Goal: Information Seeking & Learning: Learn about a topic

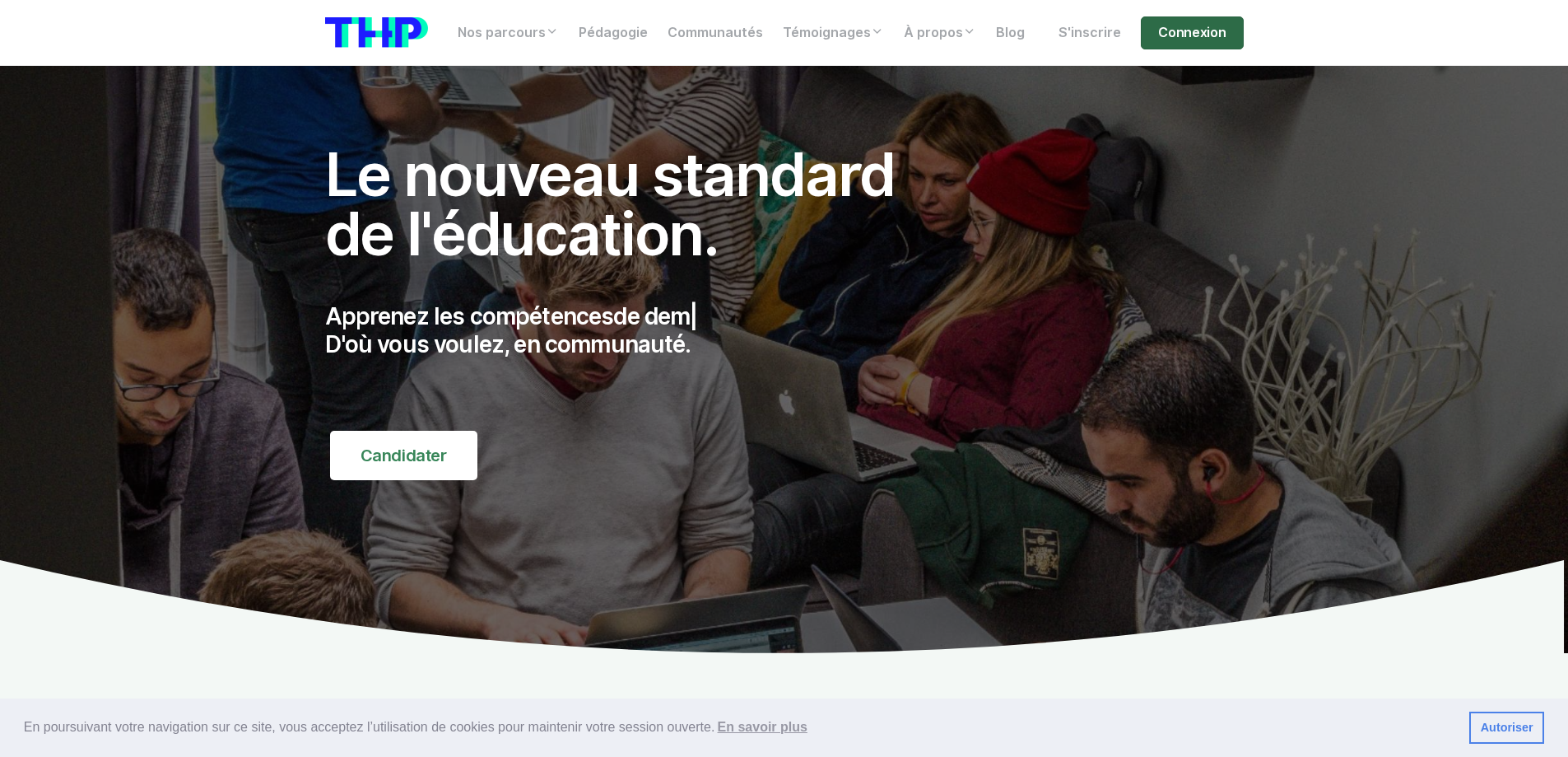
click at [1227, 27] on link "Connexion" at bounding box center [1192, 33] width 102 height 33
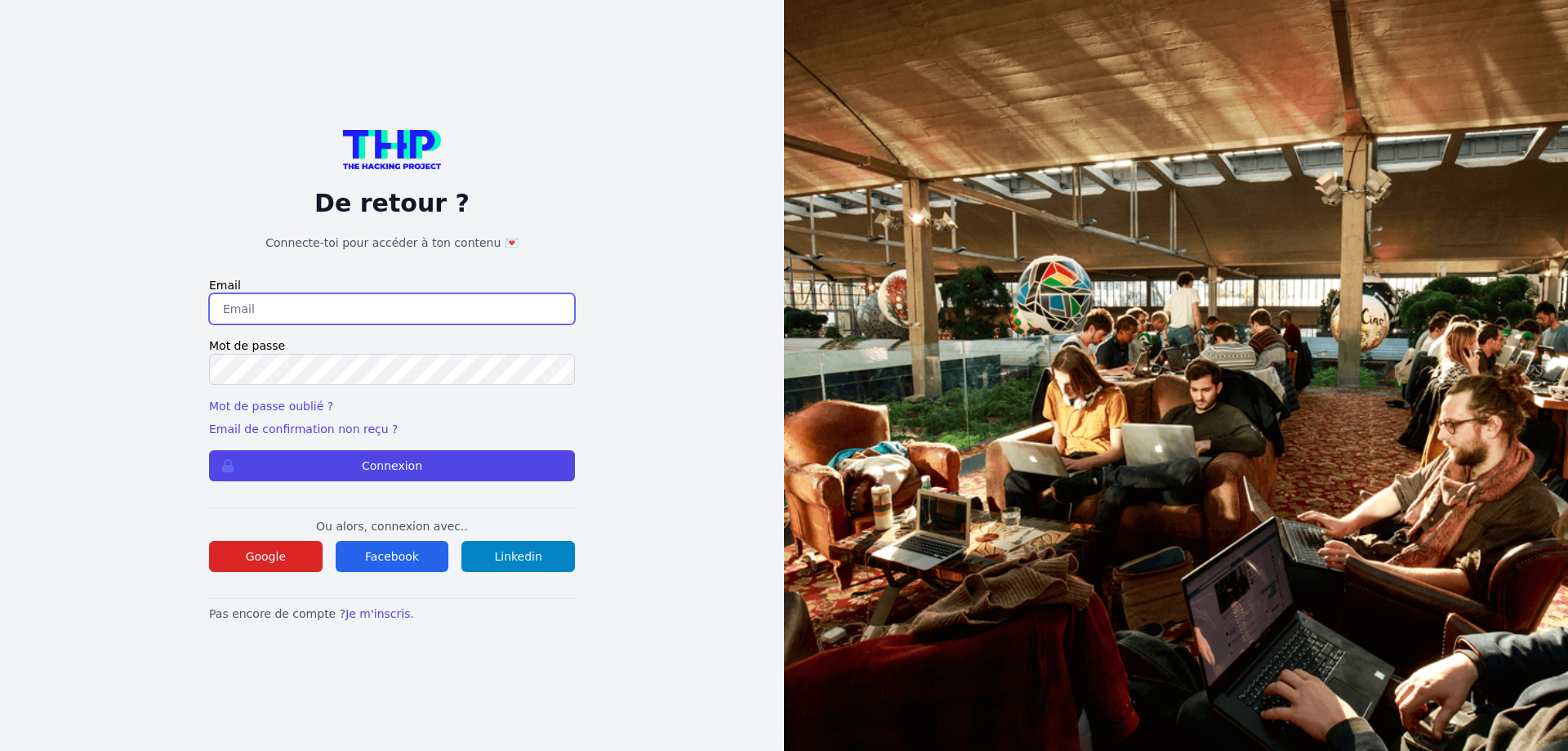
type input "[PERSON_NAME][EMAIL_ADDRESS][DOMAIN_NAME]"
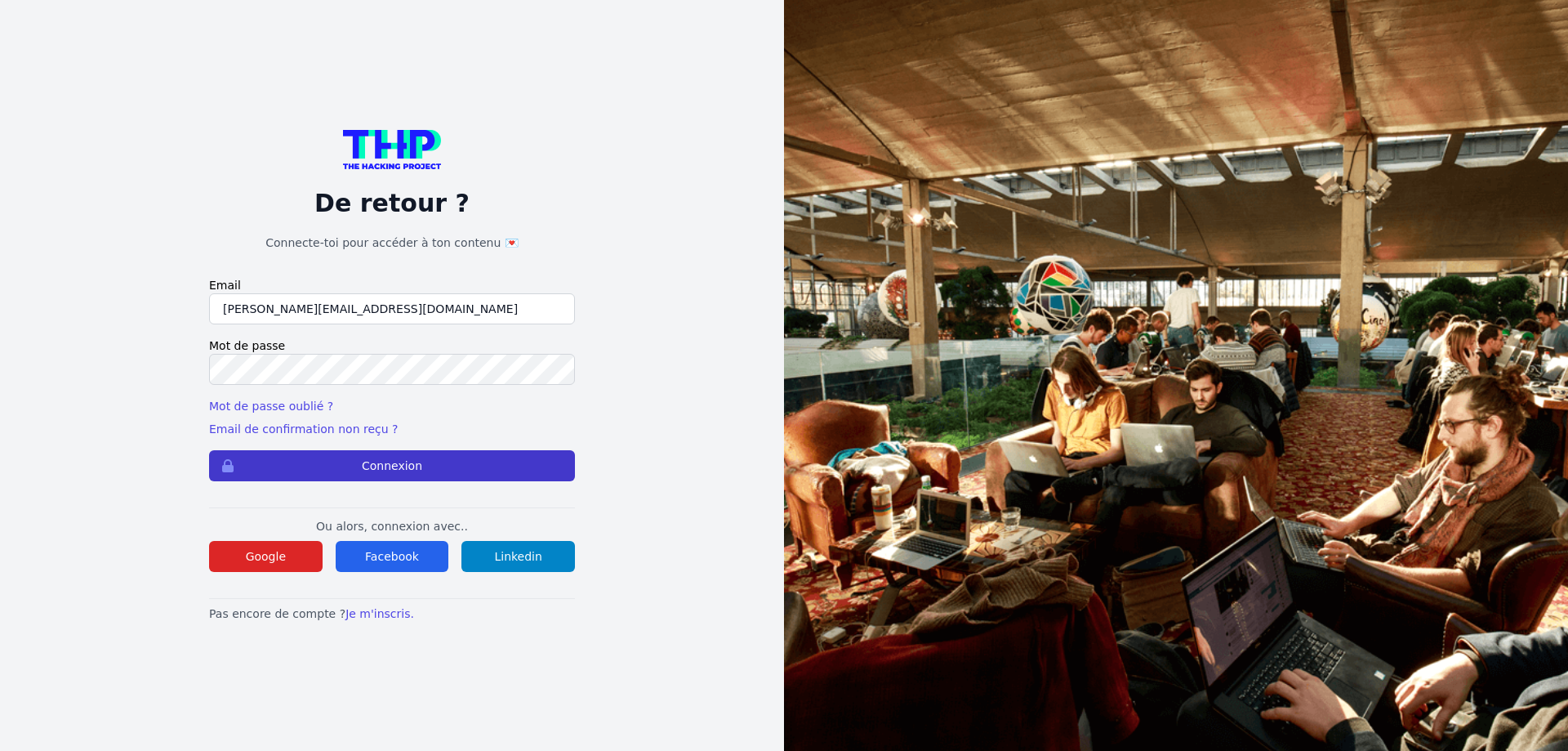
click at [459, 455] on button "Connexion" at bounding box center [392, 466] width 366 height 31
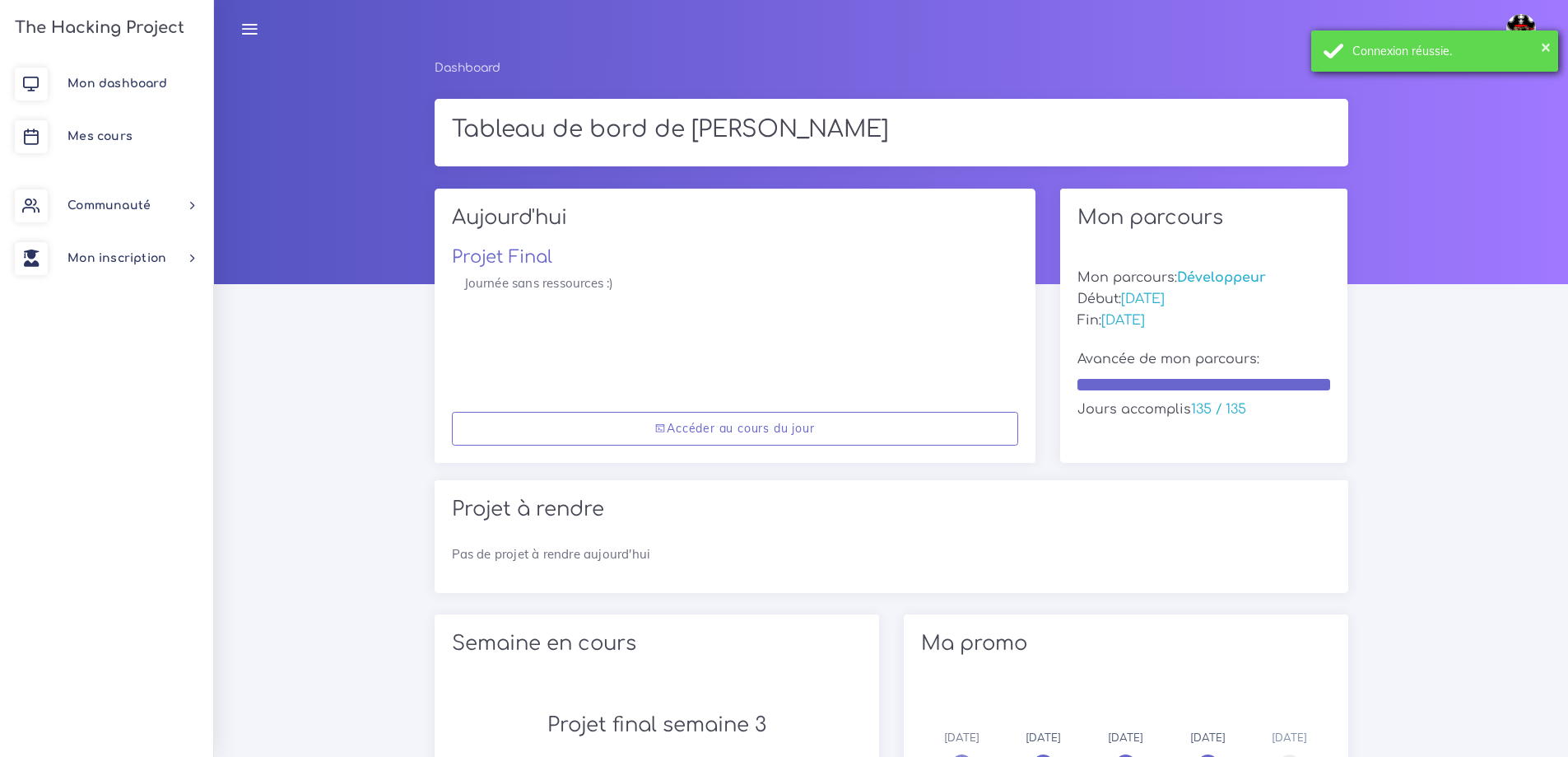
click at [1410, 59] on div "Connexion réussie." at bounding box center [1449, 51] width 193 height 17
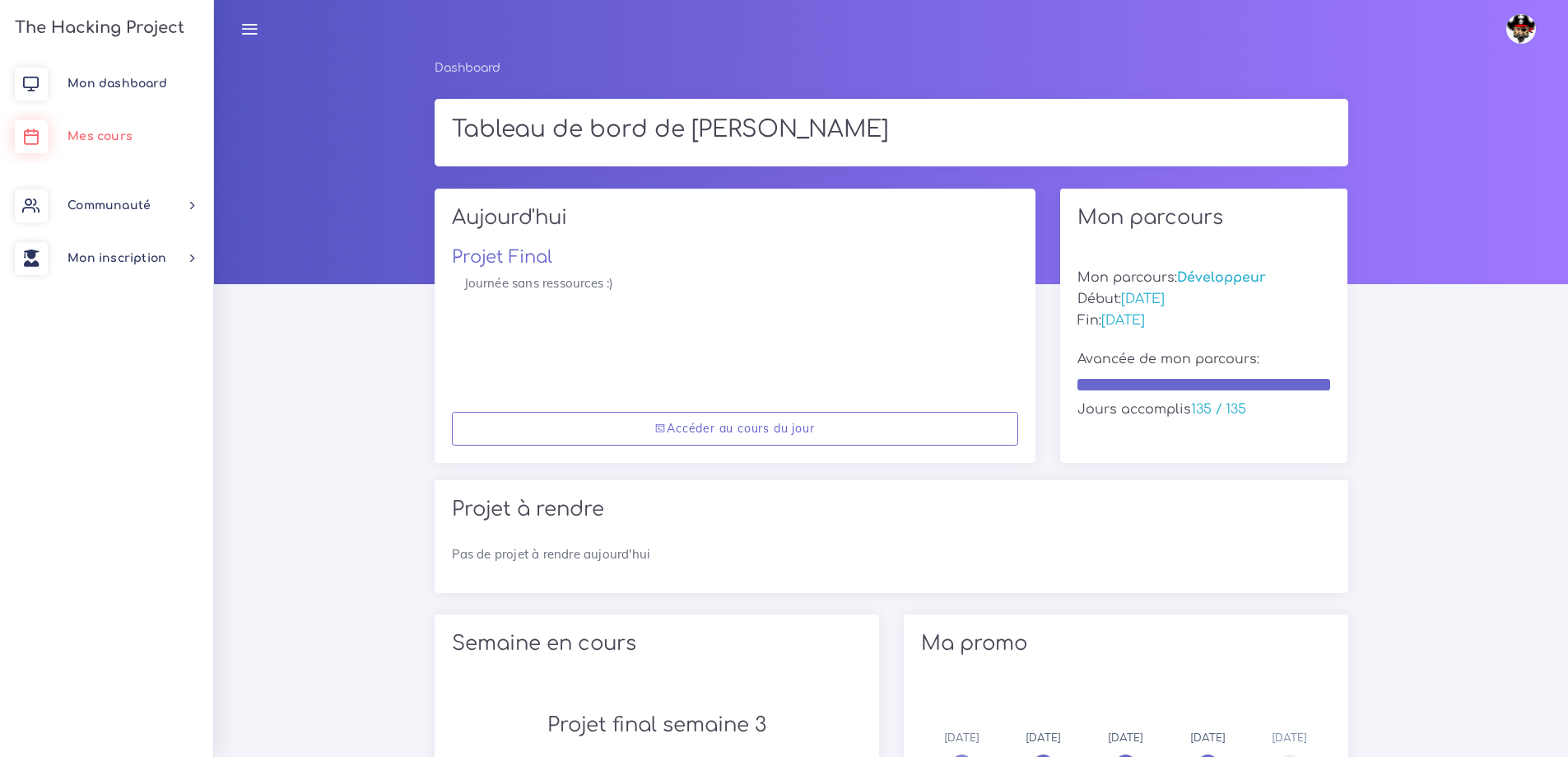
click at [112, 117] on link "Mes cours" at bounding box center [107, 136] width 213 height 53
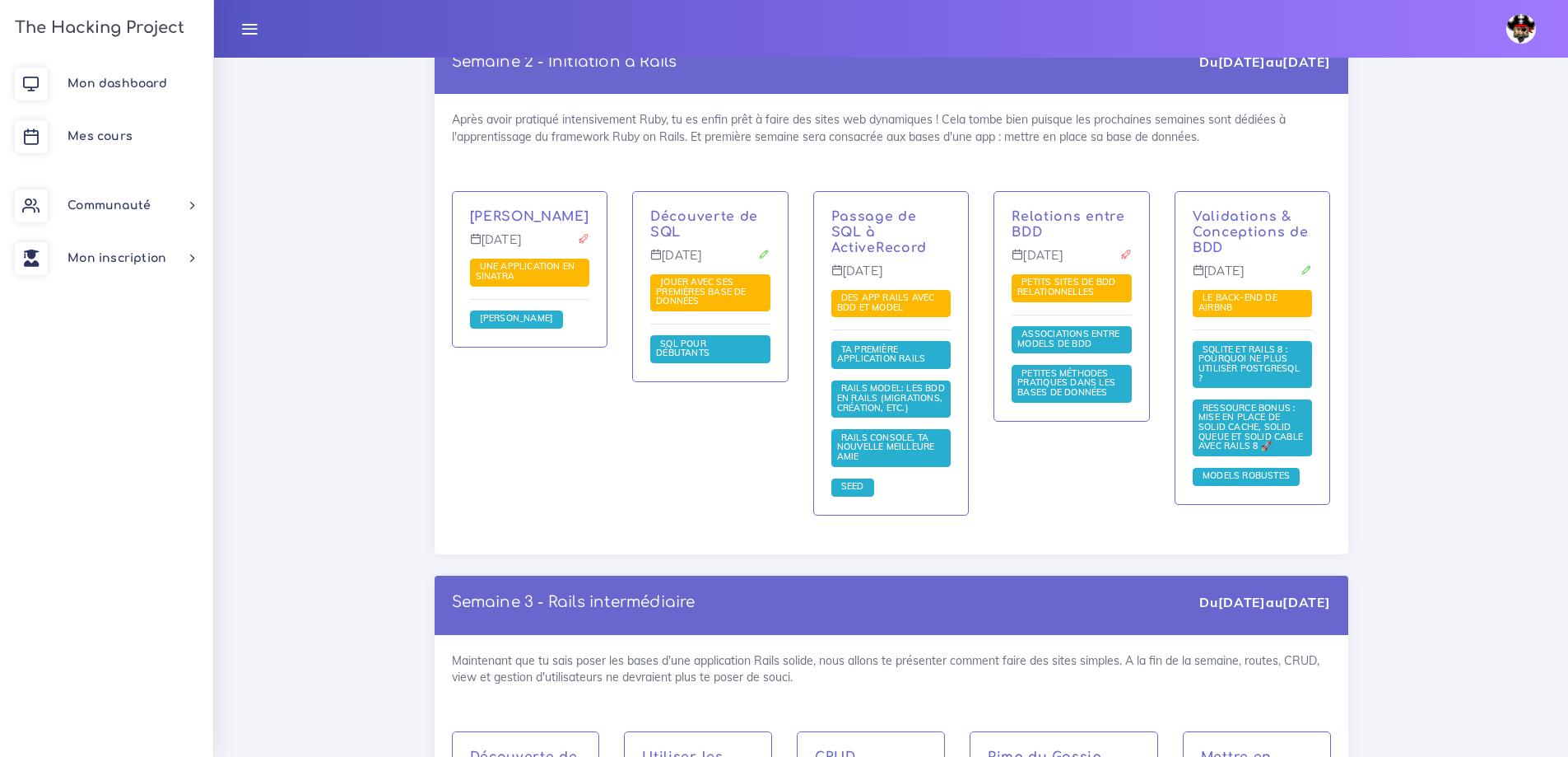
scroll to position [2717, 0]
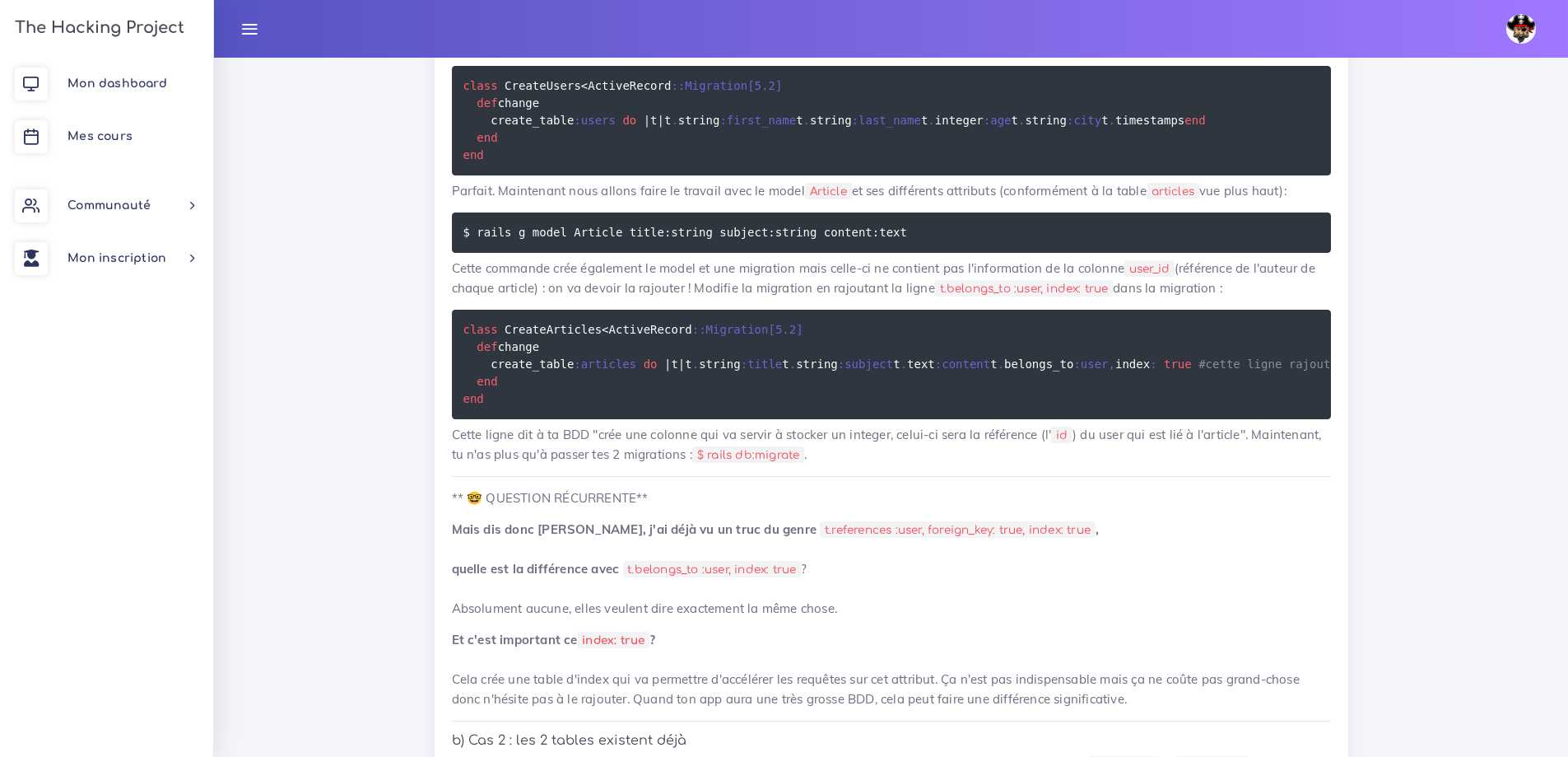
scroll to position [6915, 0]
